Goal: Understand site structure: Understand site structure

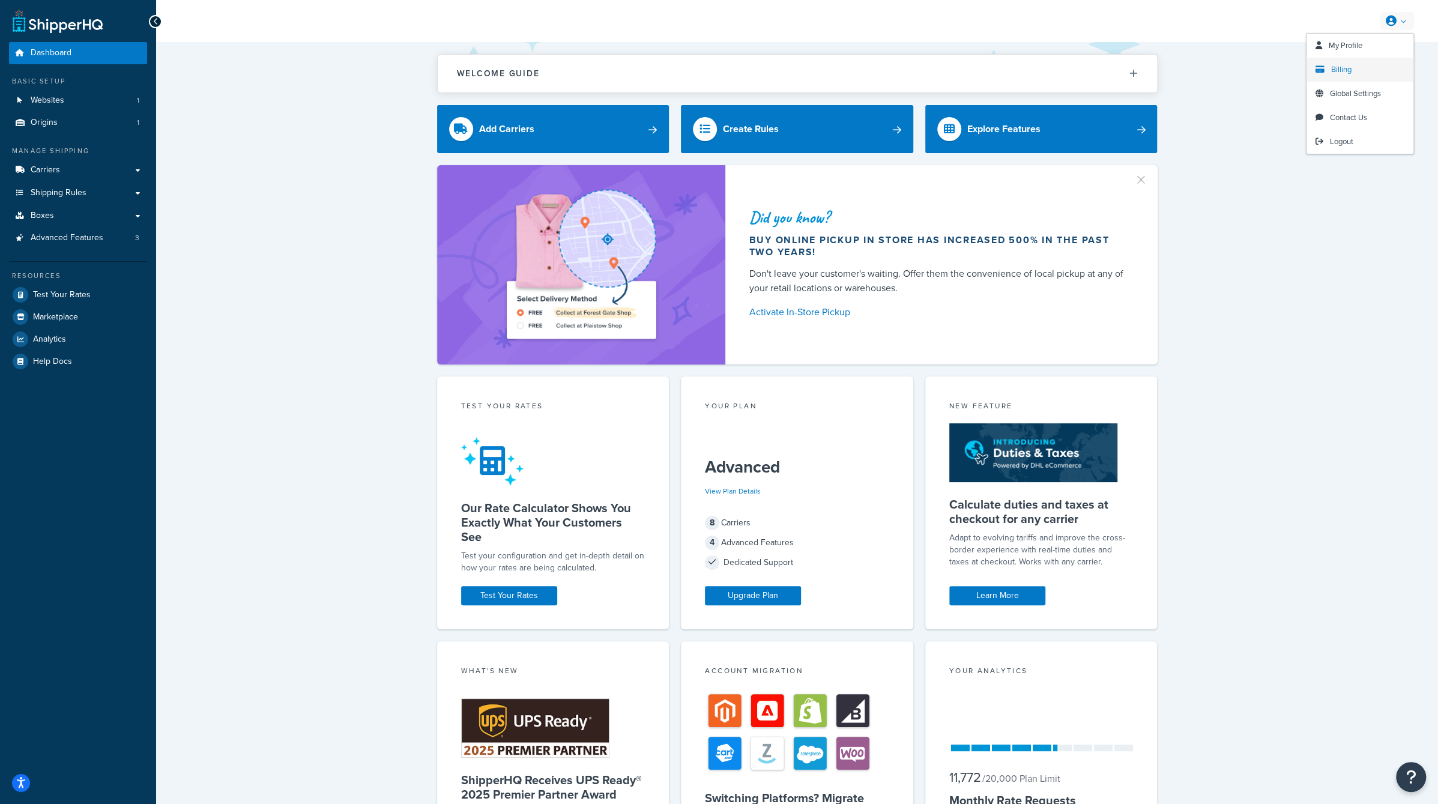
click at [1337, 71] on span "Billing" at bounding box center [1341, 69] width 20 height 11
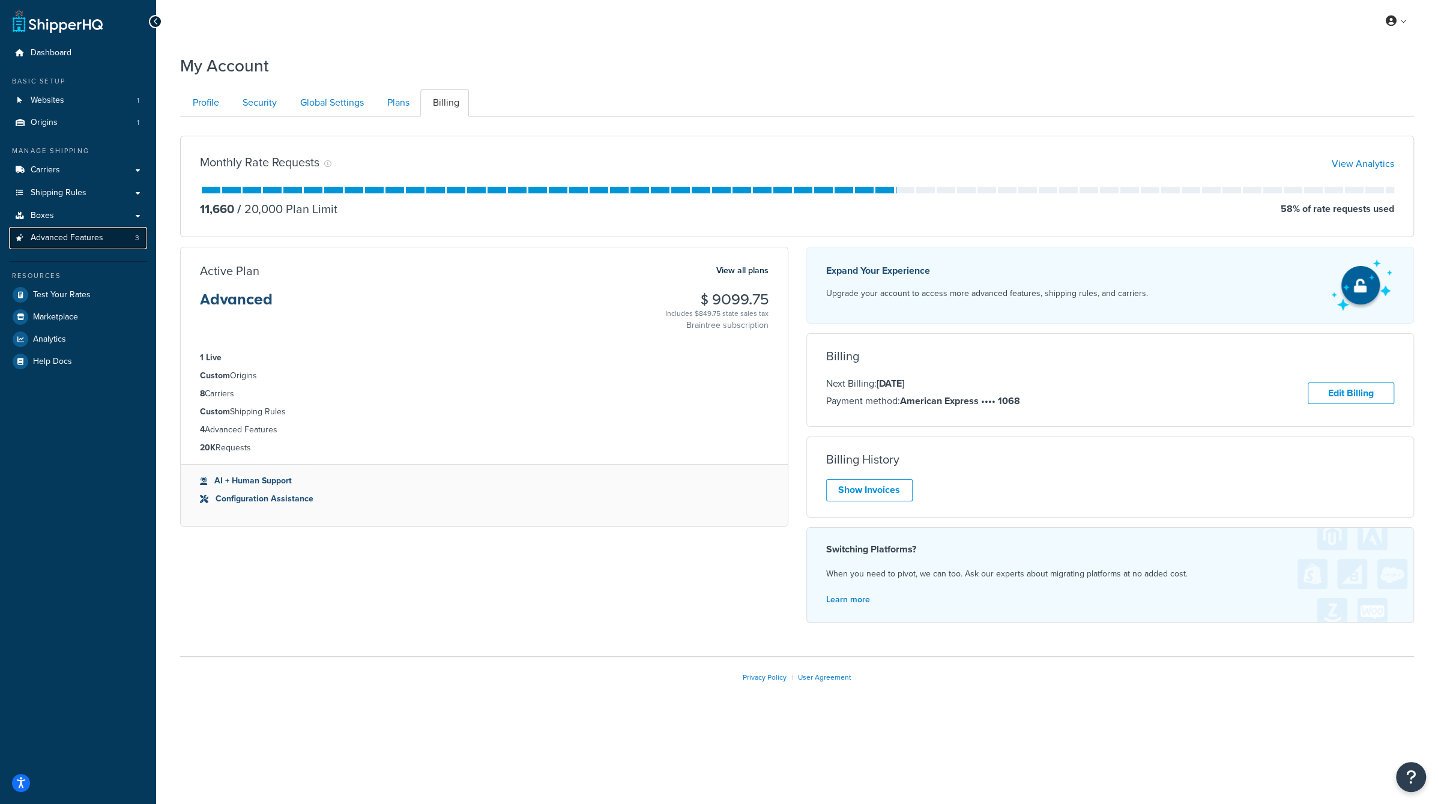
click at [123, 236] on link "Advanced Features 3" at bounding box center [78, 238] width 138 height 22
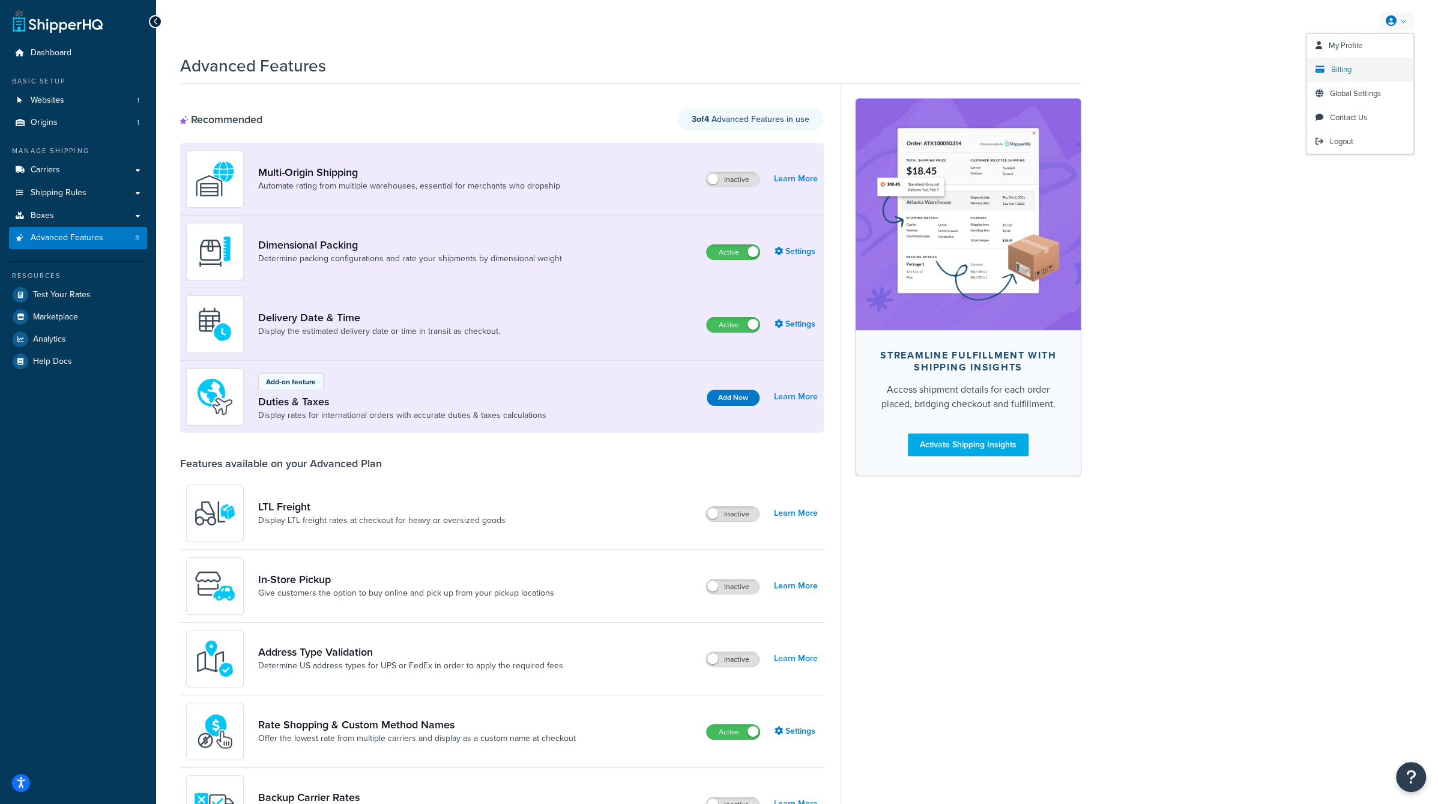
click at [1340, 68] on span "Billing" at bounding box center [1341, 69] width 20 height 11
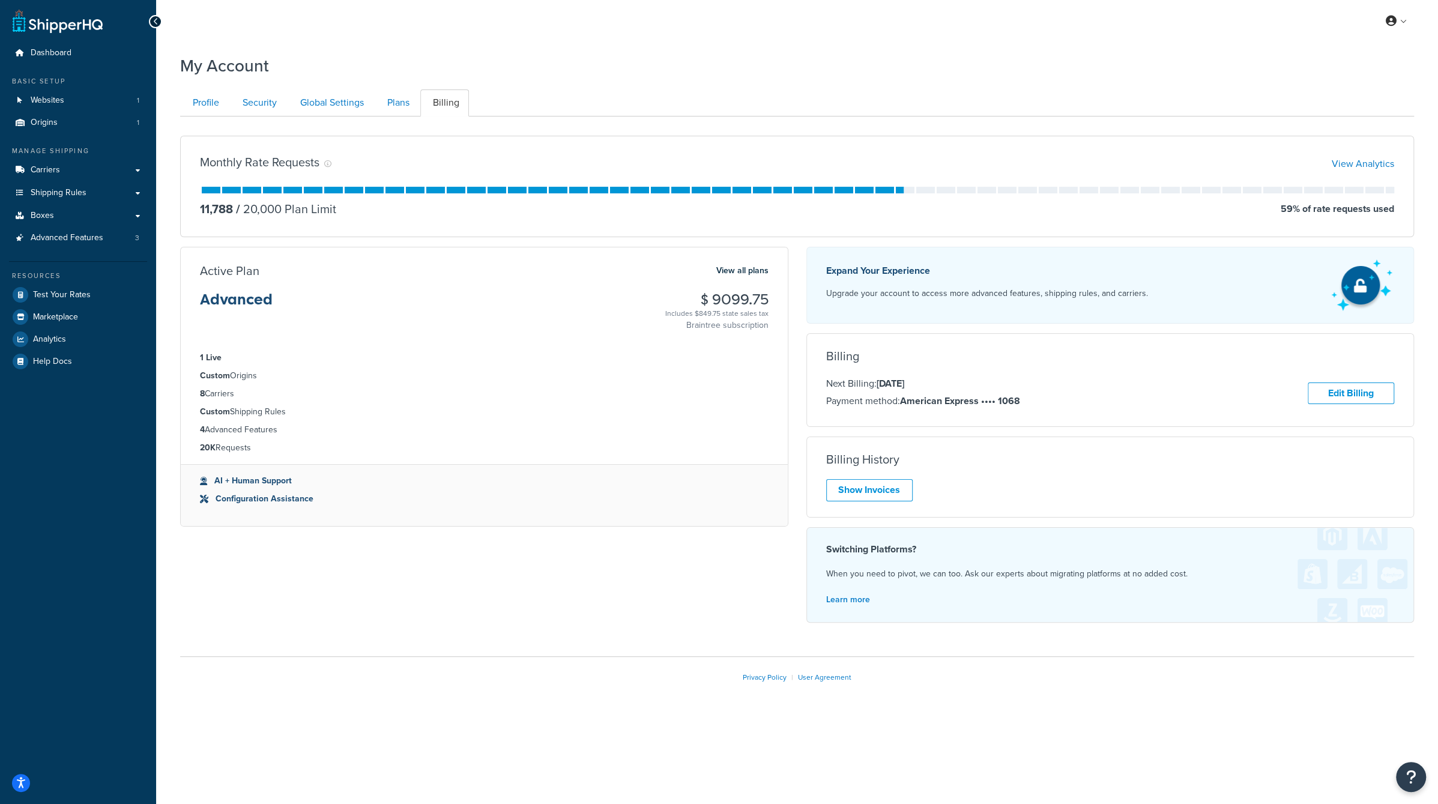
click at [267, 413] on li "Custom Shipping Rules" at bounding box center [484, 411] width 569 height 13
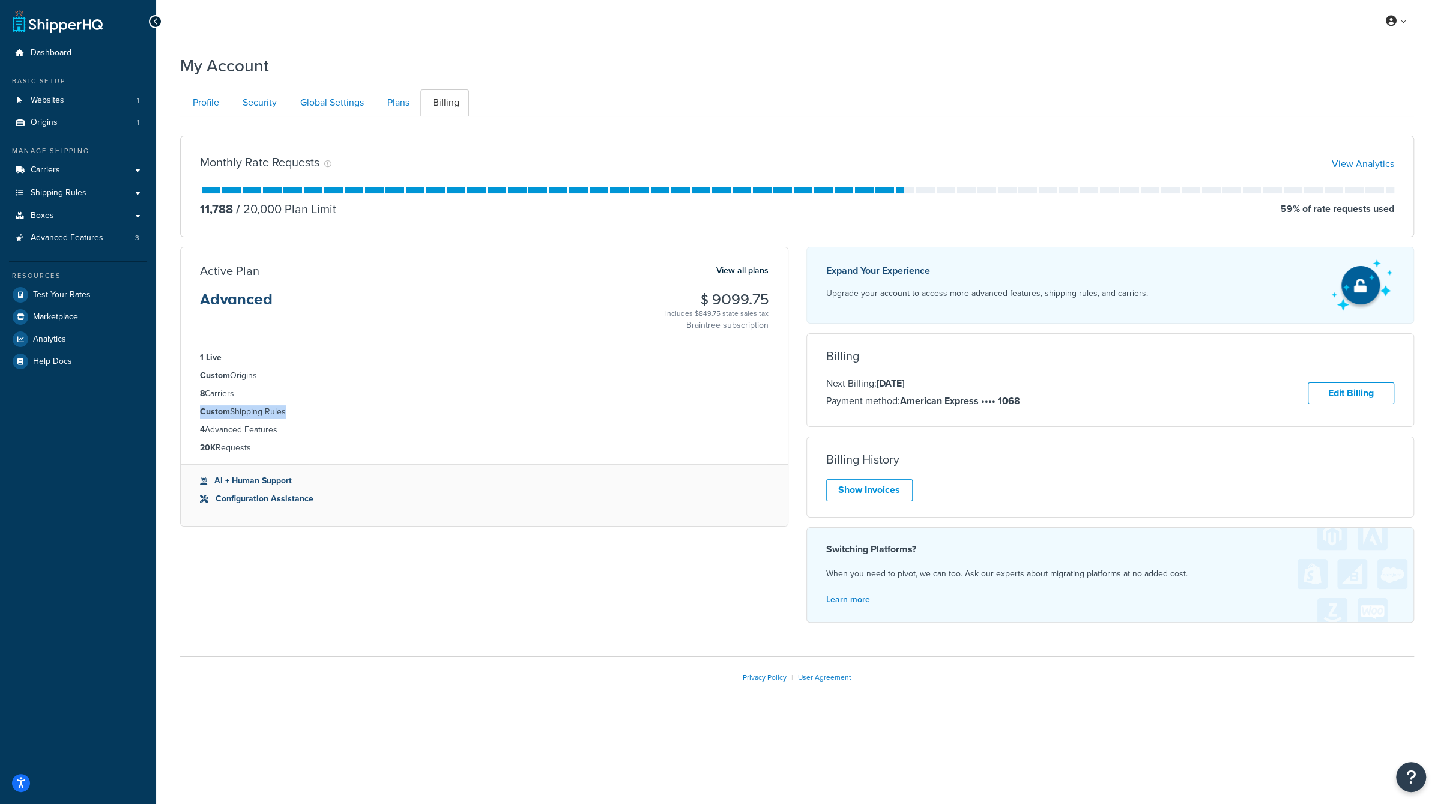
click at [267, 413] on li "Custom Shipping Rules" at bounding box center [484, 411] width 569 height 13
click at [227, 364] on ul "1 Live Custom Origins 8 Carriers Custom Shipping Rules 4 Advanced Features 20K …" at bounding box center [484, 403] width 607 height 123
click at [227, 369] on li "Custom Origins" at bounding box center [484, 375] width 569 height 13
click at [227, 369] on strong "Custom" at bounding box center [215, 375] width 30 height 13
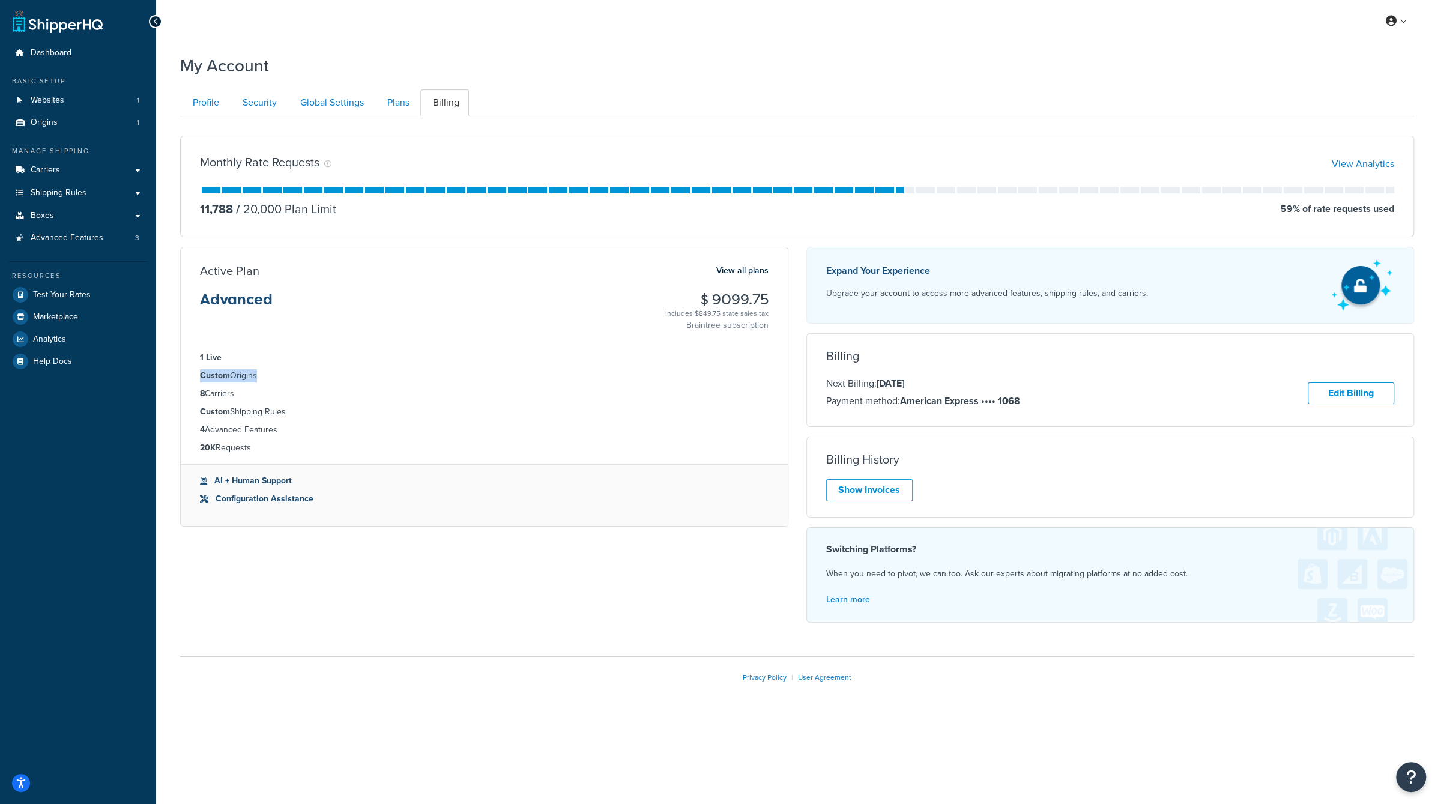
click at [227, 369] on strong "Custom" at bounding box center [215, 375] width 30 height 13
click at [241, 409] on li "Custom Shipping Rules" at bounding box center [484, 411] width 569 height 13
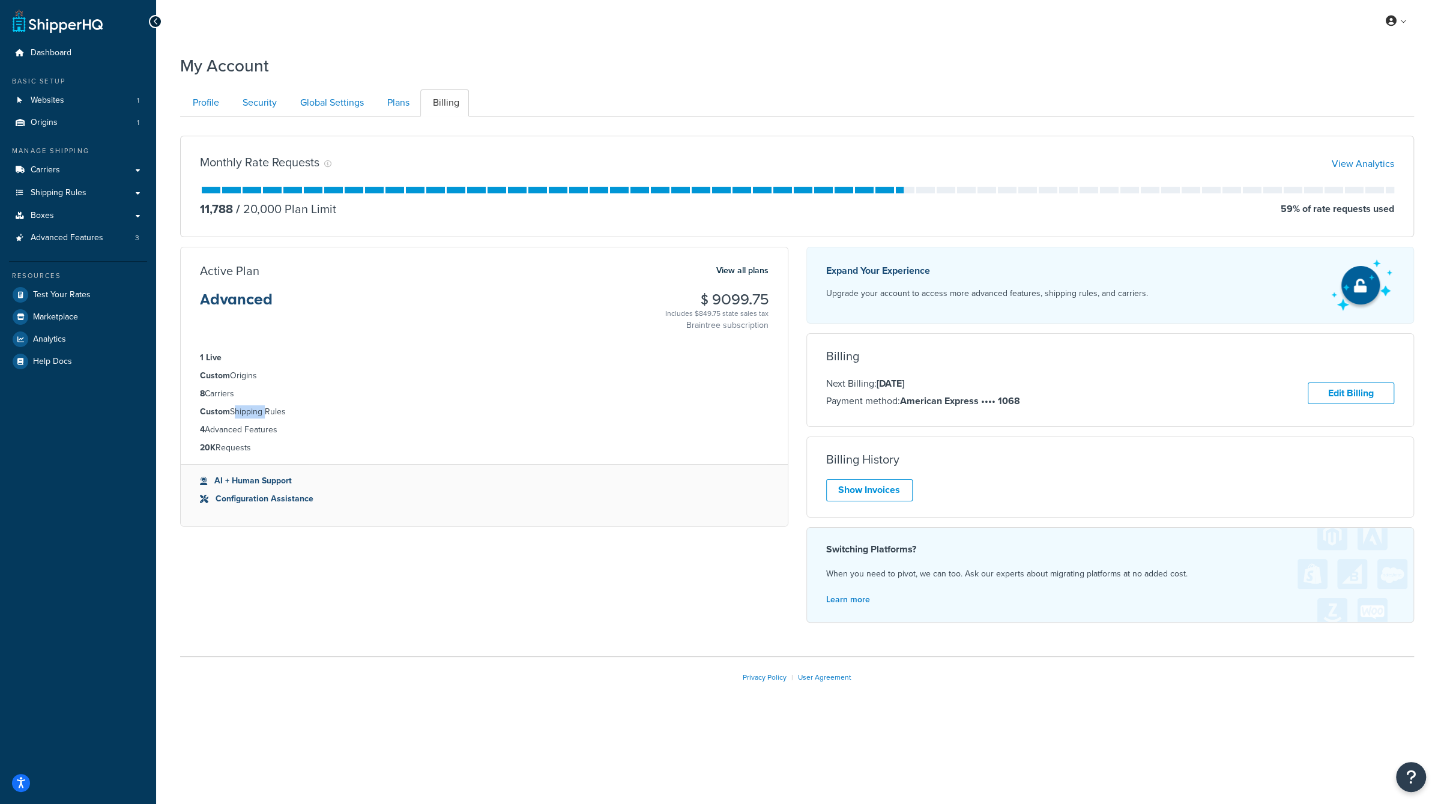
click at [241, 409] on li "Custom Shipping Rules" at bounding box center [484, 411] width 569 height 13
click at [90, 193] on link "Shipping Rules" at bounding box center [78, 193] width 138 height 22
